Goal: Information Seeking & Learning: Learn about a topic

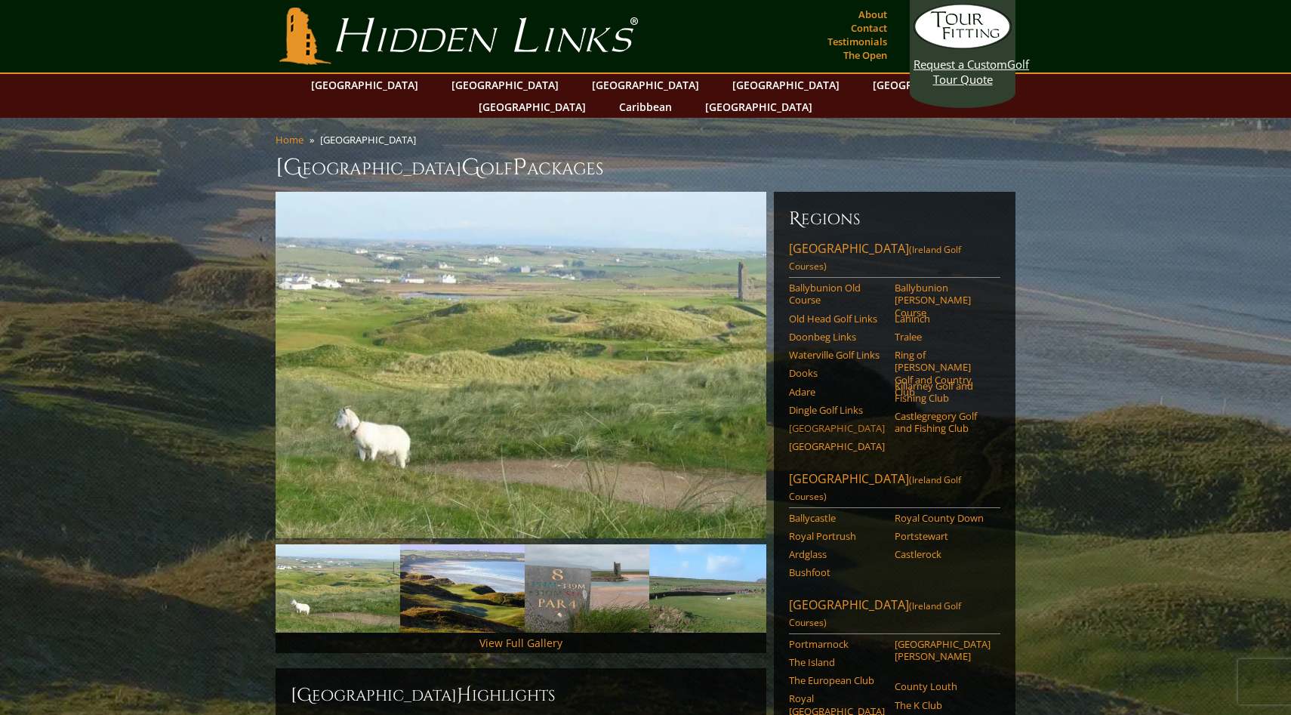
click at [797, 422] on link "[GEOGRAPHIC_DATA]" at bounding box center [837, 428] width 96 height 12
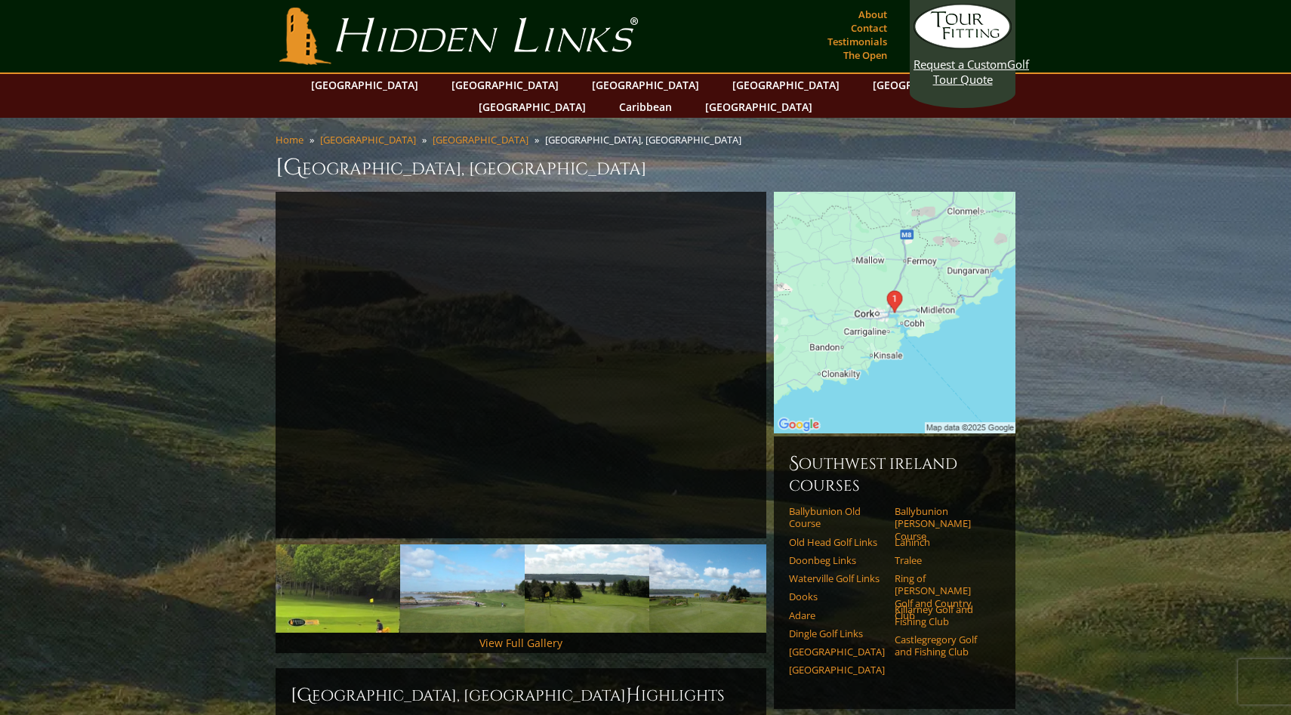
click at [868, 284] on img at bounding box center [895, 313] width 242 height 242
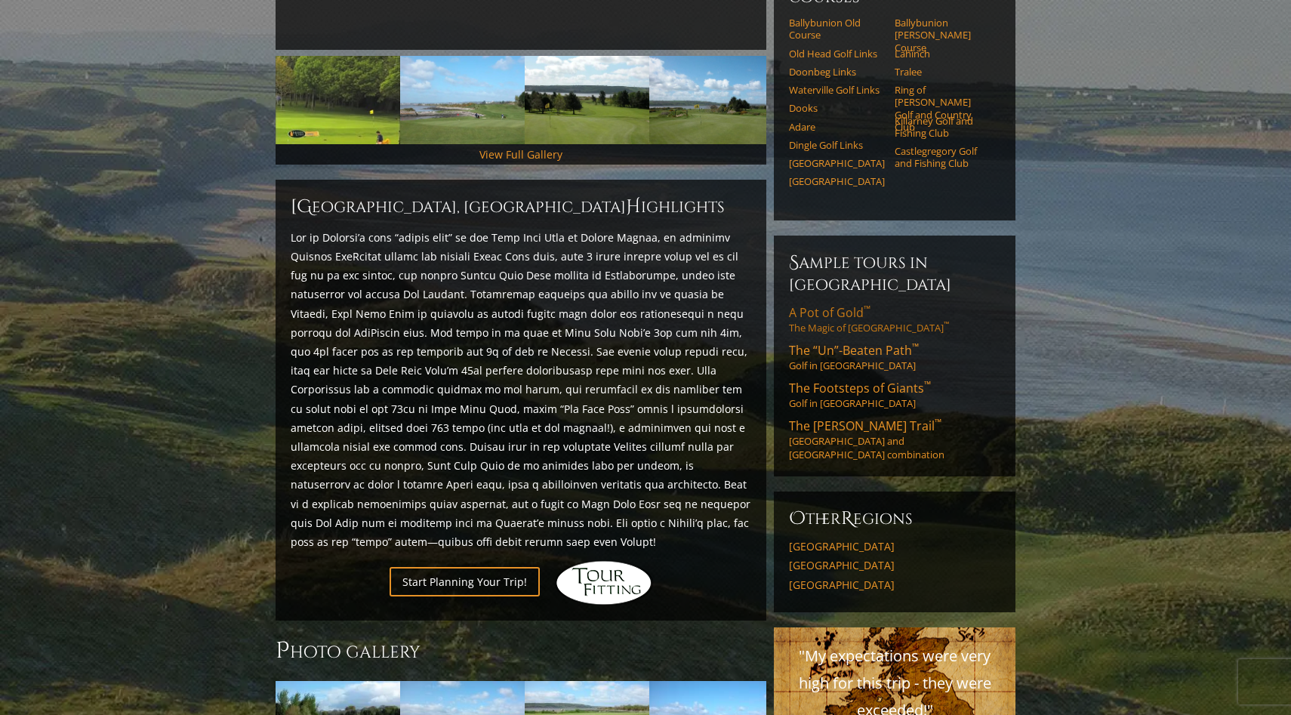
scroll to position [187, 0]
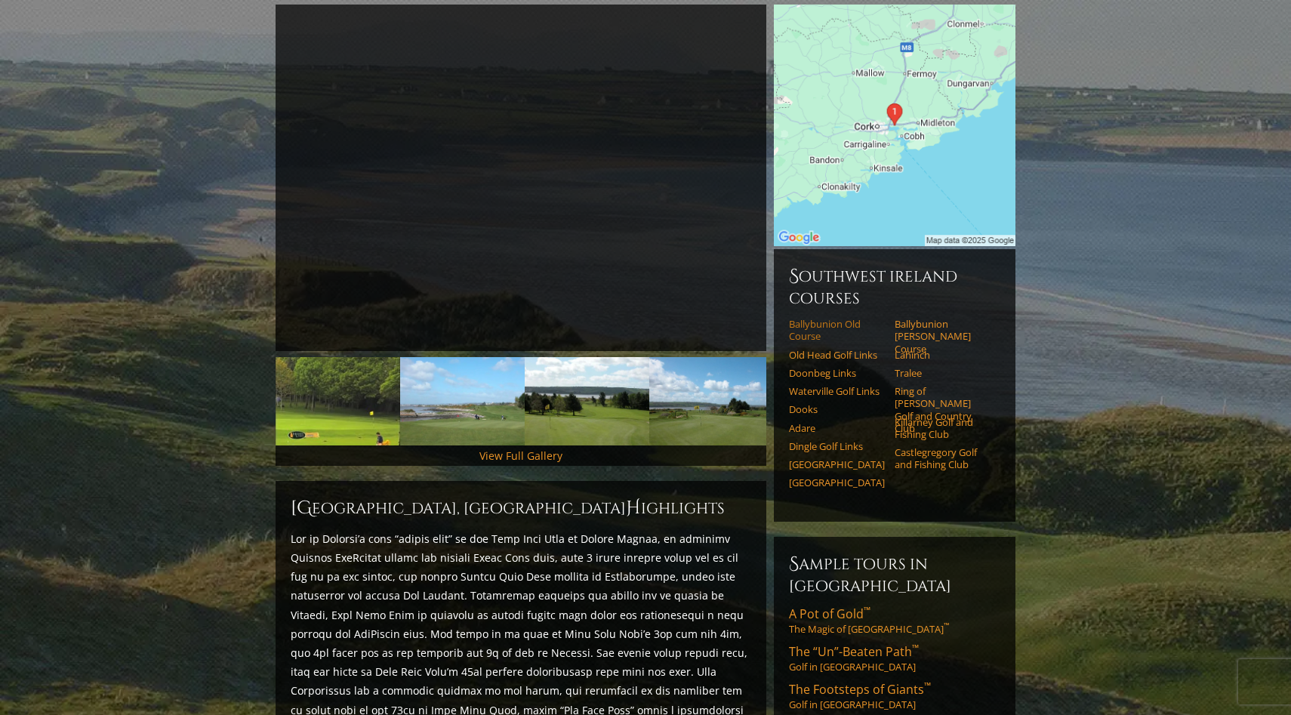
click at [806, 318] on link "Ballybunion Old Course" at bounding box center [837, 330] width 96 height 25
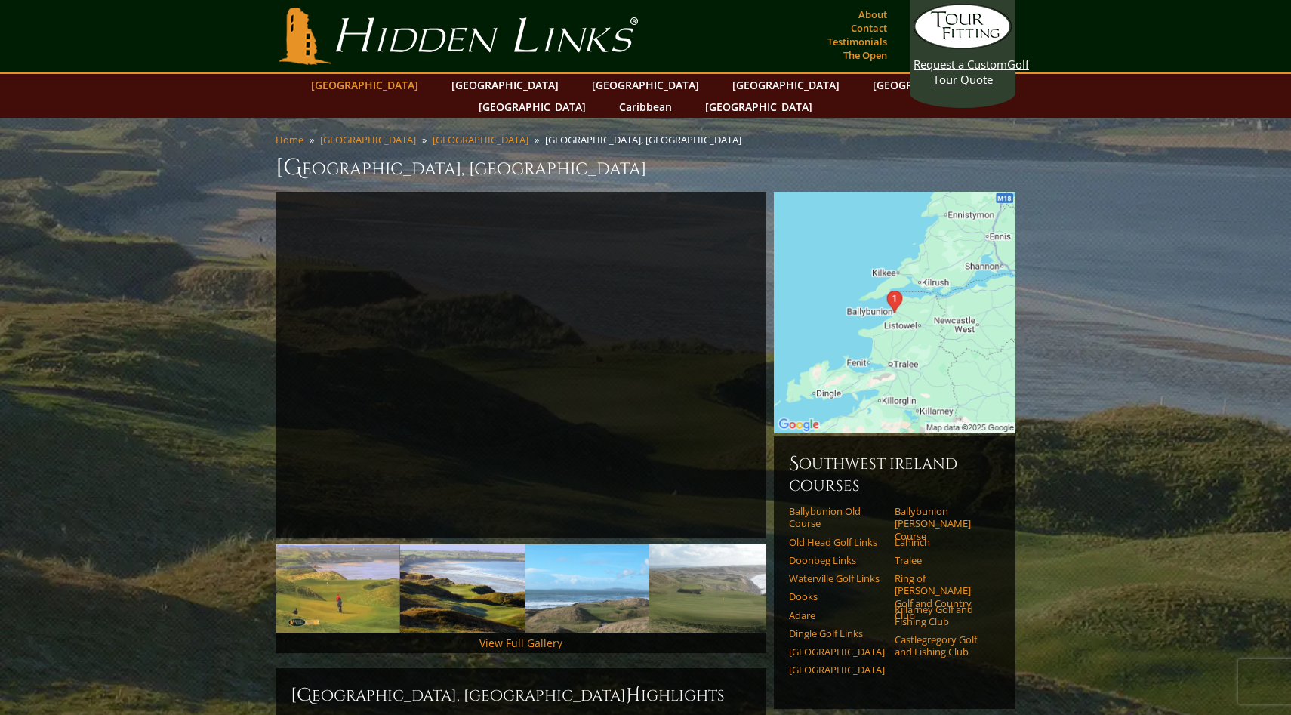
click at [408, 83] on link "[GEOGRAPHIC_DATA]" at bounding box center [365, 85] width 122 height 22
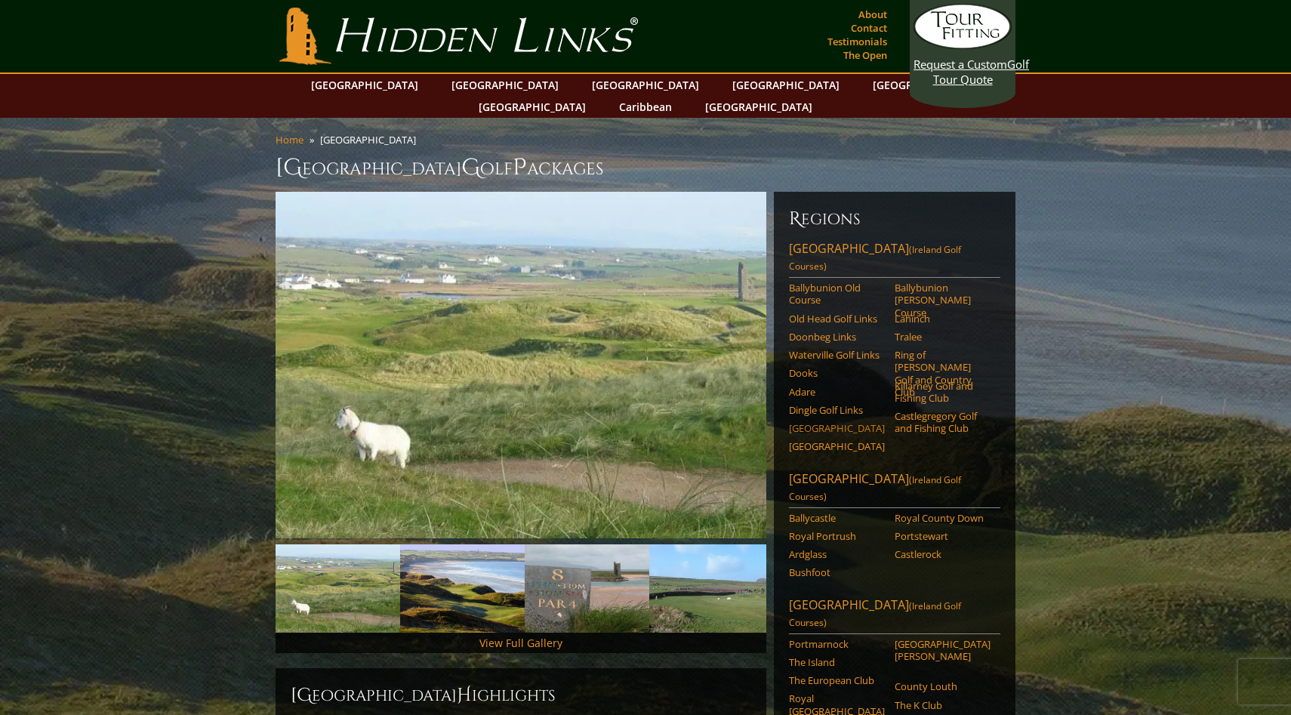
click at [807, 422] on link "[GEOGRAPHIC_DATA]" at bounding box center [837, 428] width 96 height 12
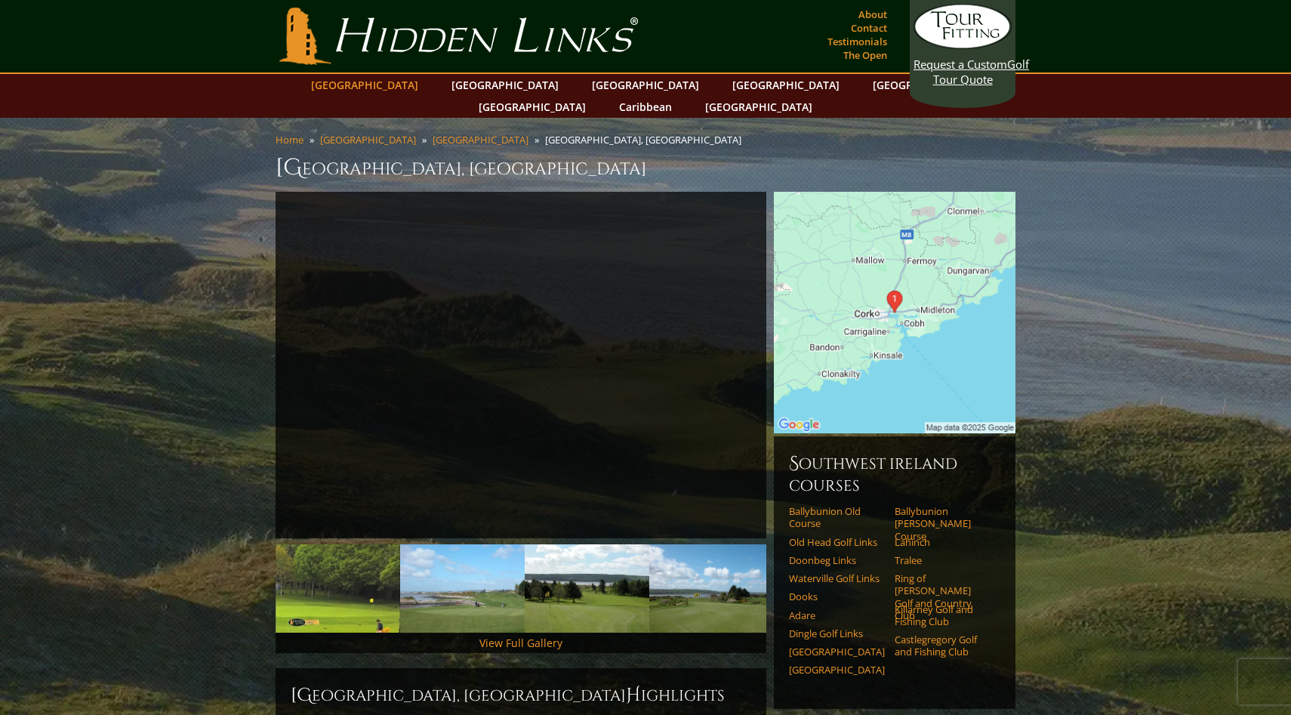
click at [397, 87] on link "[GEOGRAPHIC_DATA]" at bounding box center [365, 85] width 122 height 22
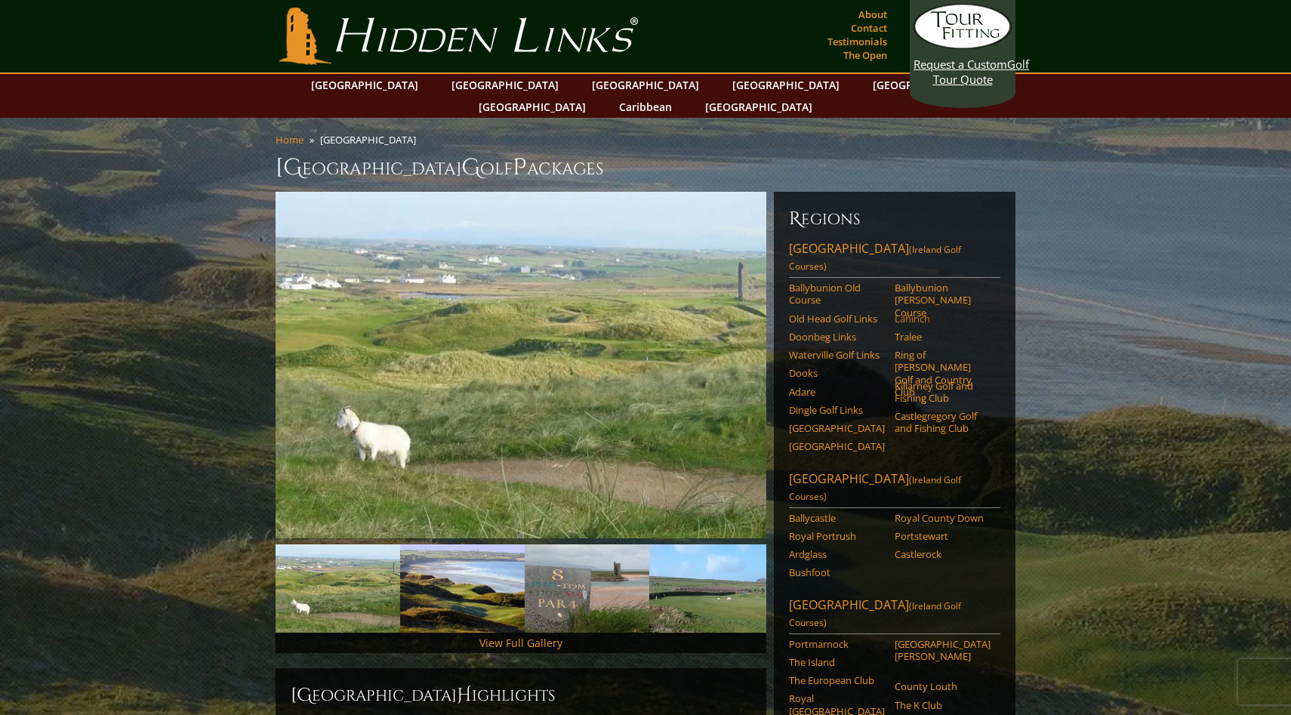
click at [906, 313] on link "Lahinch" at bounding box center [943, 319] width 96 height 12
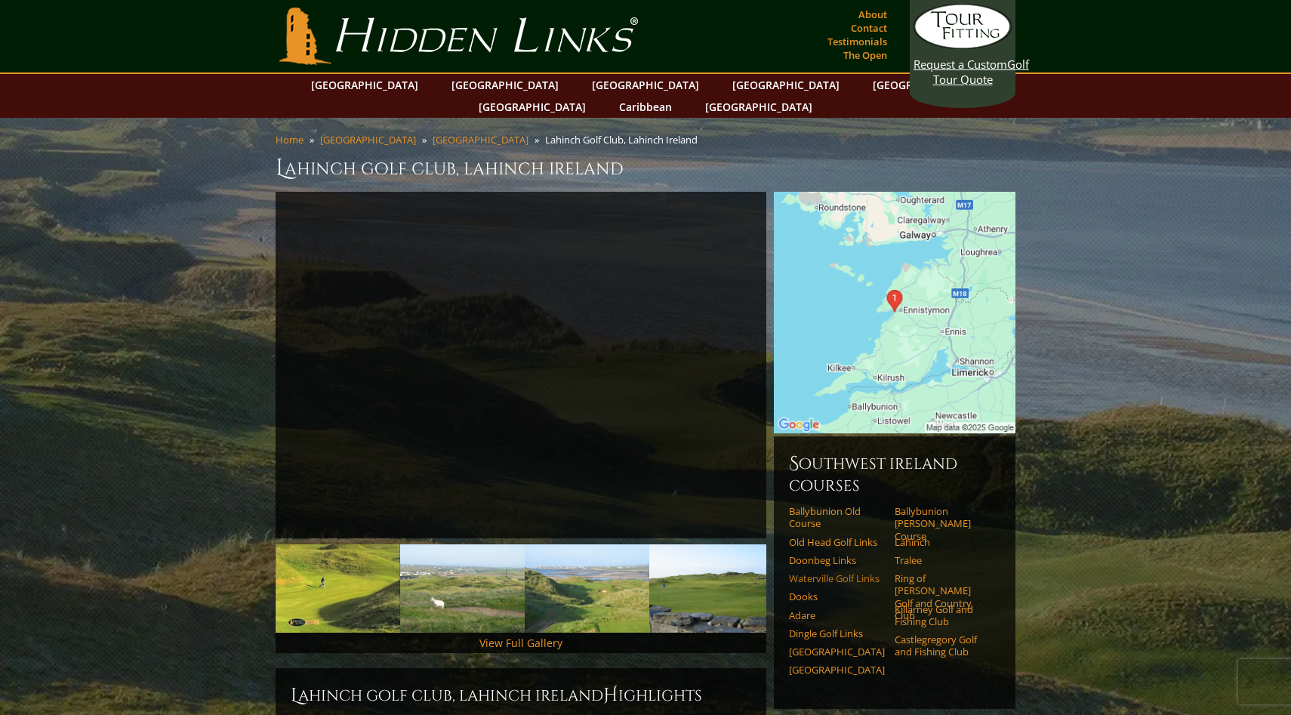
click at [846, 572] on link "Waterville Golf Links" at bounding box center [837, 578] width 96 height 12
